Goal: Navigation & Orientation: Find specific page/section

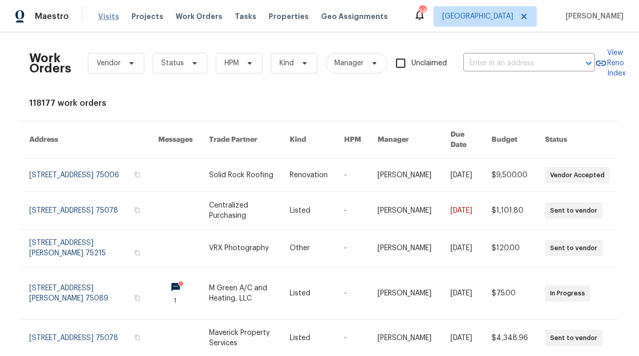
click at [105, 18] on span "Visits" at bounding box center [108, 16] width 21 height 10
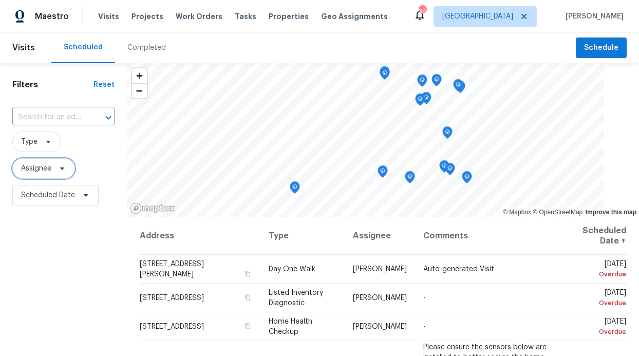
click at [64, 167] on icon at bounding box center [62, 168] width 8 height 8
